Goal: Information Seeking & Learning: Find specific fact

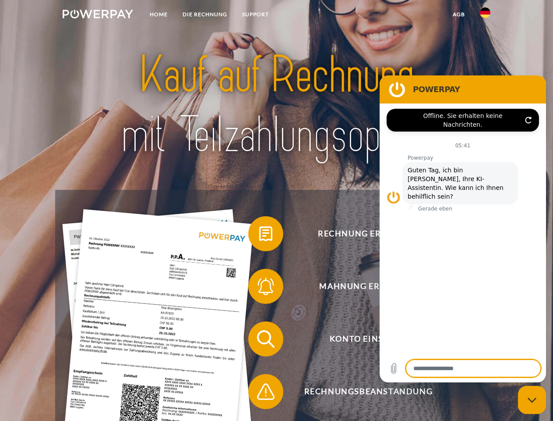
click at [98, 15] on img at bounding box center [98, 14] width 71 height 9
click at [485, 15] on img at bounding box center [485, 12] width 11 height 11
click at [459, 14] on link "agb" at bounding box center [459, 15] width 27 height 16
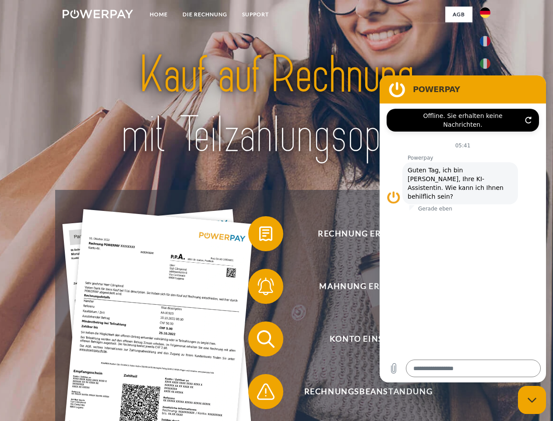
click at [259, 235] on span at bounding box center [253, 234] width 44 height 44
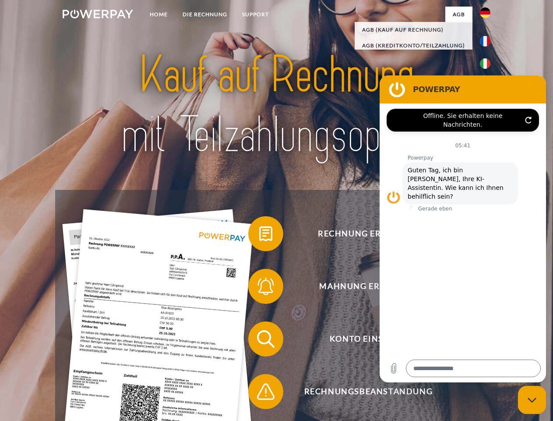
click at [259, 288] on span at bounding box center [253, 286] width 44 height 44
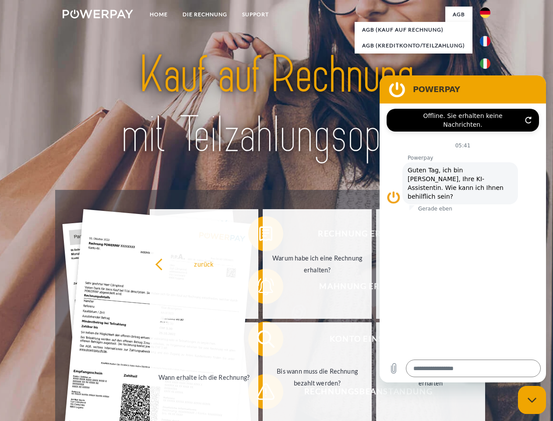
click at [263, 340] on link "Bis wann muss die Rechnung bezahlt werden?" at bounding box center [317, 377] width 109 height 110
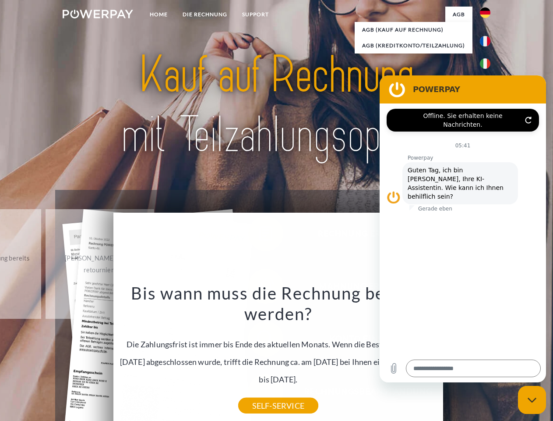
click at [532, 400] on icon "Messaging-Fenster schließen" at bounding box center [532, 400] width 9 height 6
type textarea "*"
